Goal: Find specific page/section: Find specific page/section

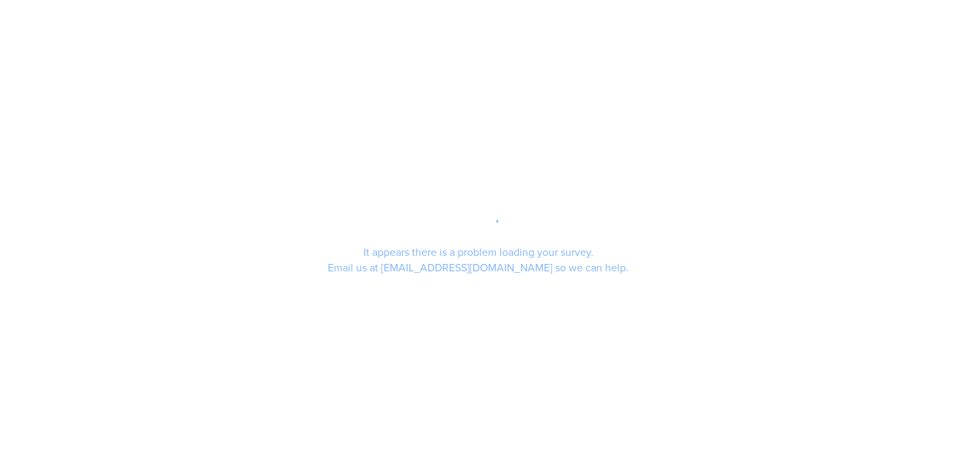
click at [755, 133] on div "It appears there is a problem loading your survey. Email us at support@segmanta…" at bounding box center [478, 236] width 957 height 472
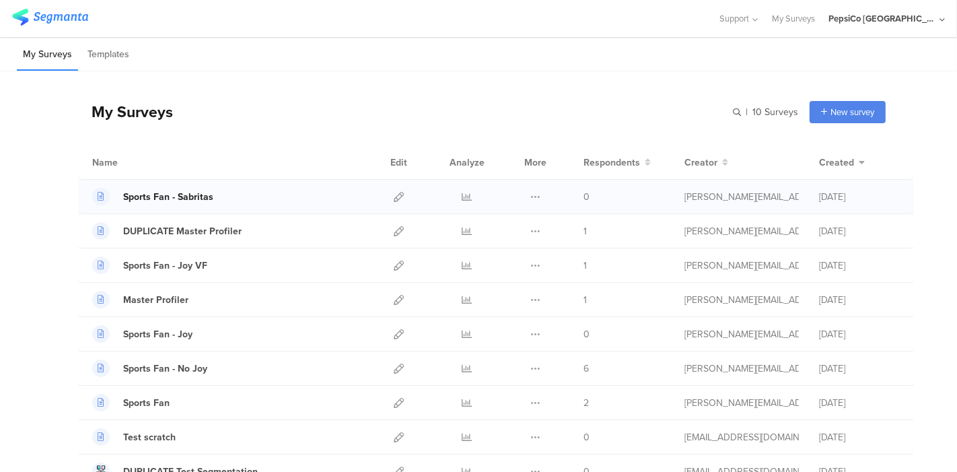
click at [185, 193] on div "Sports Fan - Sabritas" at bounding box center [168, 197] width 90 height 14
